Goal: Task Accomplishment & Management: Use online tool/utility

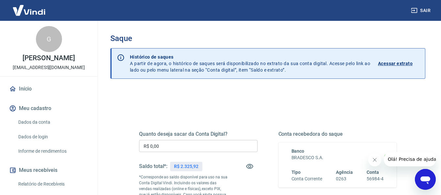
click at [223, 148] on input "R$ 0,00" at bounding box center [198, 146] width 118 height 12
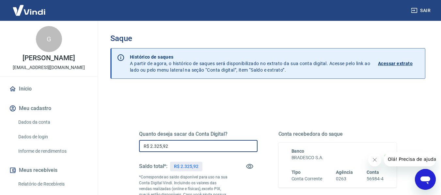
type input "R$ 2.325,92"
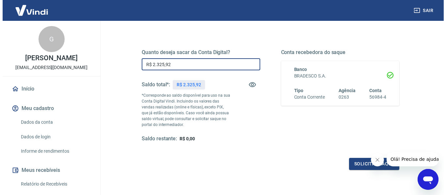
scroll to position [98, 0]
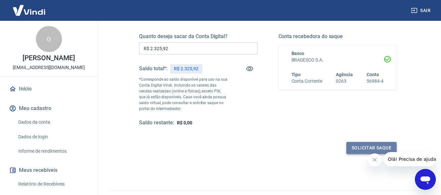
click at [357, 145] on button "Solicitar saque" at bounding box center [371, 148] width 50 height 12
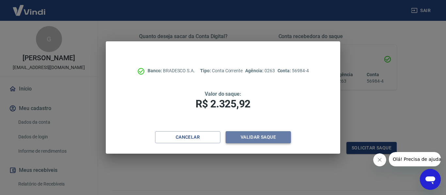
click at [258, 134] on button "Validar saque" at bounding box center [257, 137] width 65 height 12
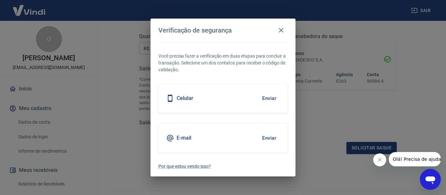
click at [261, 137] on button "Enviar" at bounding box center [268, 138] width 21 height 14
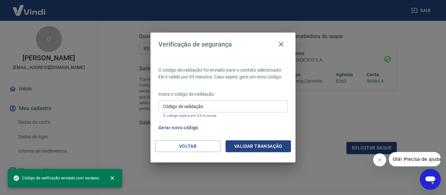
click at [238, 106] on input "Código de validação" at bounding box center [222, 106] width 129 height 12
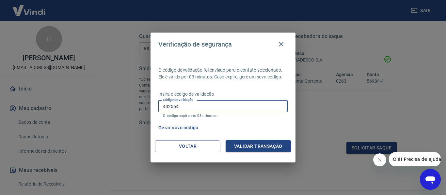
type input "432564"
click at [252, 147] on button "Validar transação" at bounding box center [257, 147] width 65 height 12
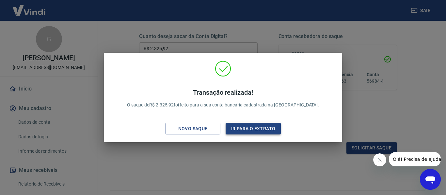
click at [263, 125] on button "Ir para o extrato" at bounding box center [252, 129] width 55 height 12
